Goal: Task Accomplishment & Management: Manage account settings

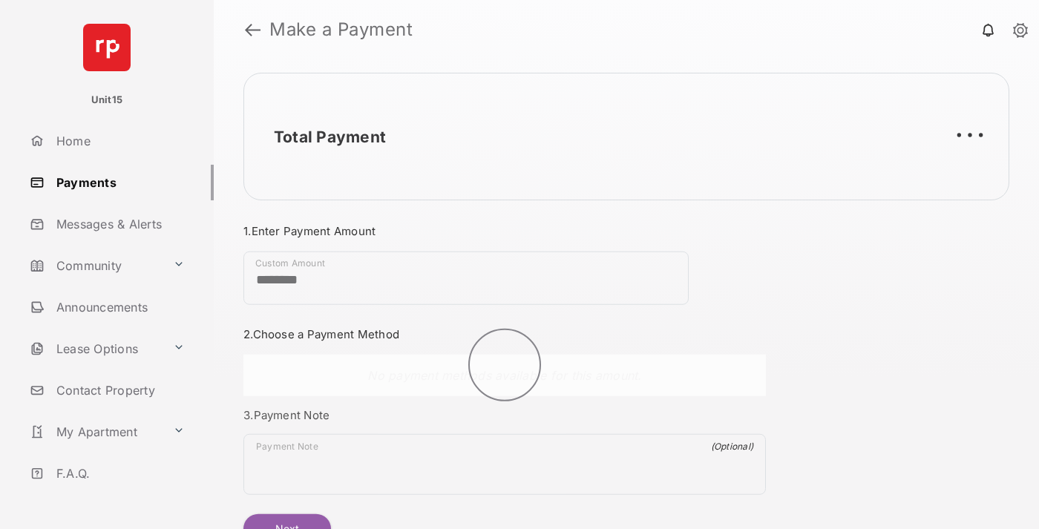
scroll to position [80, 0]
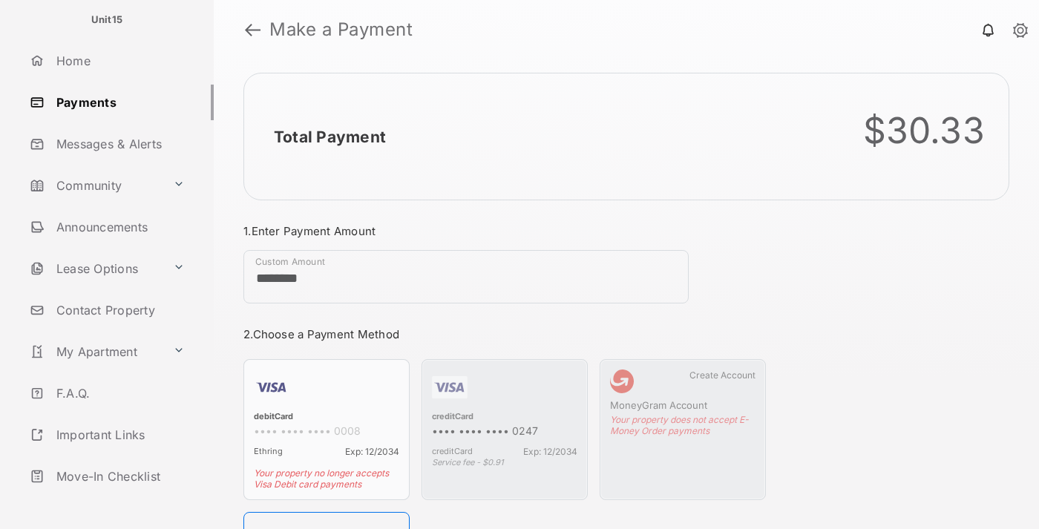
click at [116, 500] on link "Logout" at bounding box center [119, 518] width 190 height 36
